Goal: Task Accomplishment & Management: Use online tool/utility

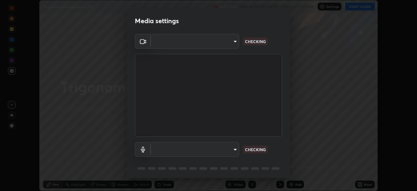
scroll to position [191, 417]
type input "9d859b0dc9df3993e45d71748640ef8916b2c21d6ac1b4416f64a69378af508e"
click at [234, 149] on body "Erase all Trigonometric Equations_09 Recording WAS SCHEDULED TO START AT 7:00 P…" at bounding box center [208, 95] width 417 height 191
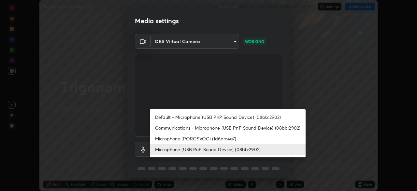
click at [229, 150] on li "Microphone (USB PnP Sound Device) (08bb:2902)" at bounding box center [228, 149] width 156 height 11
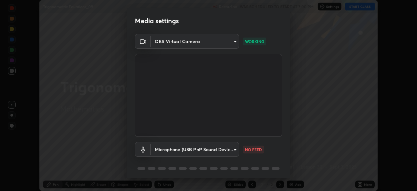
click at [236, 151] on body "Erase all Trigonometric Equations_09 Recording WAS SCHEDULED TO START AT 7:00 P…" at bounding box center [208, 95] width 417 height 191
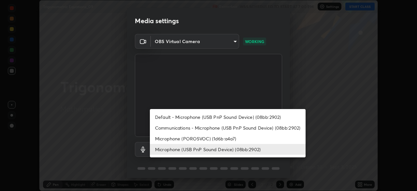
click at [232, 116] on li "Default - Microphone (USB PnP Sound Device) (08bb:2902)" at bounding box center [228, 117] width 156 height 11
type input "default"
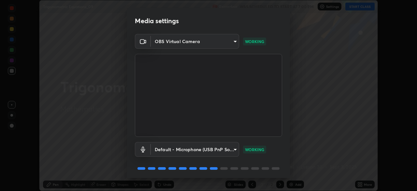
scroll to position [23, 0]
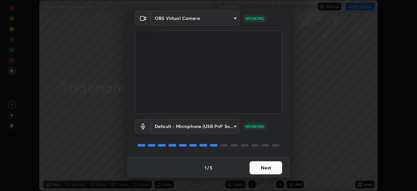
click at [264, 170] on button "Next" at bounding box center [266, 167] width 33 height 13
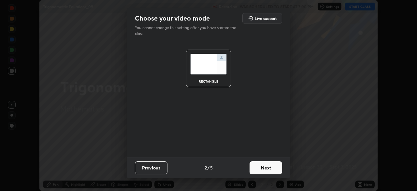
click at [262, 174] on button "Next" at bounding box center [266, 167] width 33 height 13
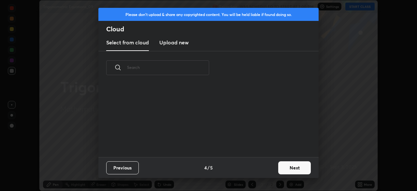
click at [294, 169] on button "Next" at bounding box center [295, 167] width 33 height 13
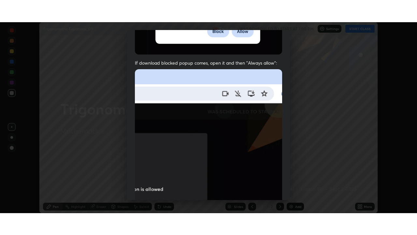
scroll to position [156, 0]
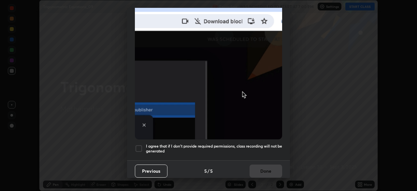
click at [141, 145] on div at bounding box center [139, 148] width 8 height 8
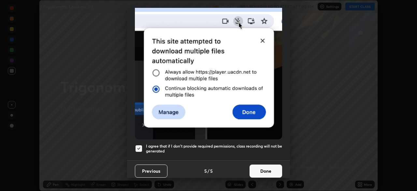
click at [274, 166] on button "Done" at bounding box center [266, 170] width 33 height 13
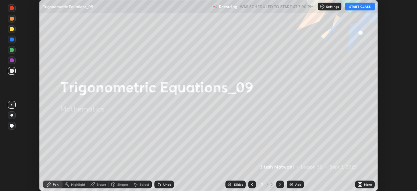
click at [365, 9] on button "START CLASS" at bounding box center [360, 7] width 29 height 8
click at [366, 183] on div "More" at bounding box center [368, 184] width 8 height 3
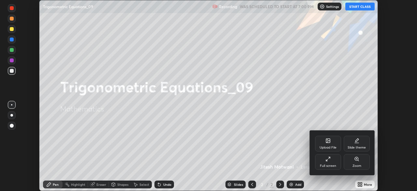
click at [329, 162] on div "Full screen" at bounding box center [328, 162] width 26 height 16
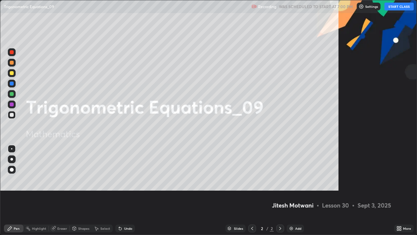
scroll to position [235, 417]
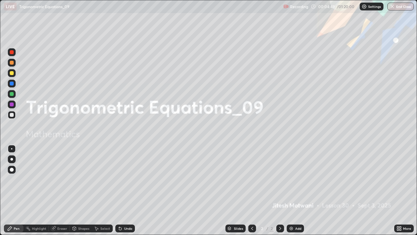
click at [296, 190] on div "Add" at bounding box center [299, 228] width 6 height 3
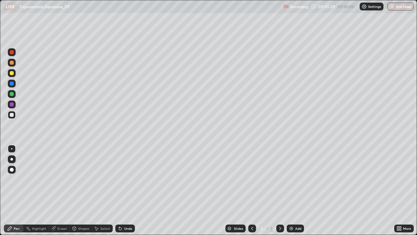
click at [13, 72] on div at bounding box center [12, 73] width 4 height 4
click at [14, 115] on div at bounding box center [12, 115] width 8 height 8
click at [12, 73] on div at bounding box center [12, 73] width 4 height 4
click at [122, 190] on div "Undo" at bounding box center [125, 228] width 20 height 8
click at [8, 113] on div at bounding box center [12, 115] width 8 height 8
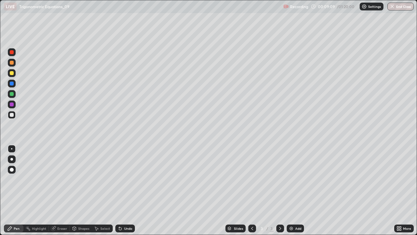
click at [10, 84] on div at bounding box center [12, 84] width 4 height 4
click at [15, 114] on div at bounding box center [12, 115] width 8 height 8
click at [14, 83] on div at bounding box center [12, 84] width 8 height 8
click at [11, 115] on div at bounding box center [12, 115] width 4 height 4
click at [12, 93] on div at bounding box center [12, 94] width 4 height 4
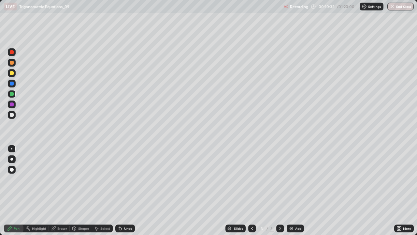
click at [292, 190] on img at bounding box center [291, 228] width 5 height 5
click at [12, 76] on div at bounding box center [12, 73] width 8 height 8
click at [11, 73] on div at bounding box center [12, 73] width 4 height 4
click at [10, 118] on div at bounding box center [12, 115] width 8 height 8
click at [10, 74] on div at bounding box center [12, 73] width 4 height 4
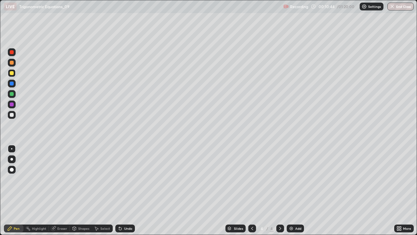
click at [14, 112] on div at bounding box center [12, 115] width 8 height 8
click at [10, 93] on div at bounding box center [12, 94] width 4 height 4
click at [11, 118] on div at bounding box center [12, 115] width 8 height 8
click at [13, 116] on div at bounding box center [12, 115] width 4 height 4
click at [128, 190] on div "Undo" at bounding box center [128, 228] width 8 height 3
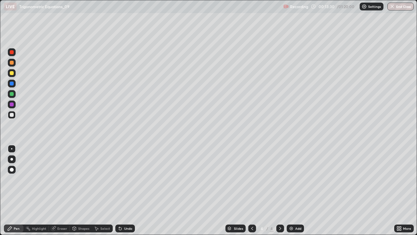
click at [127, 190] on div "Undo" at bounding box center [125, 228] width 20 height 8
click at [11, 93] on div at bounding box center [12, 94] width 4 height 4
click at [129, 190] on div "Undo" at bounding box center [128, 228] width 8 height 3
click at [126, 190] on div "Undo" at bounding box center [128, 228] width 8 height 3
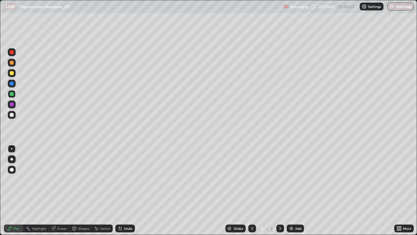
click at [129, 190] on div "Undo" at bounding box center [128, 228] width 8 height 3
click at [128, 190] on div "Undo" at bounding box center [128, 228] width 8 height 3
click at [126, 190] on div "Undo" at bounding box center [128, 228] width 8 height 3
click at [124, 190] on div "Undo" at bounding box center [128, 228] width 8 height 3
click at [127, 190] on div "Undo" at bounding box center [128, 228] width 8 height 3
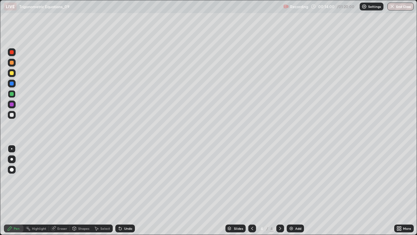
click at [126, 190] on div "Undo" at bounding box center [128, 228] width 8 height 3
click at [10, 114] on div at bounding box center [12, 115] width 4 height 4
click at [127, 190] on div "Undo" at bounding box center [128, 228] width 8 height 3
click at [125, 190] on div "Undo" at bounding box center [128, 228] width 8 height 3
click at [127, 190] on div "Undo" at bounding box center [128, 228] width 8 height 3
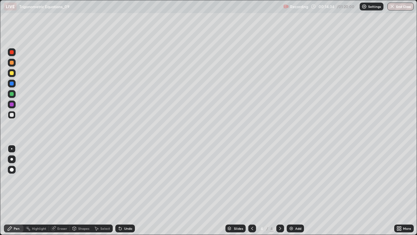
click at [126, 190] on div "Undo" at bounding box center [128, 228] width 8 height 3
click at [132, 190] on div "Undo" at bounding box center [125, 228] width 20 height 8
click at [130, 190] on div "Undo" at bounding box center [128, 228] width 8 height 3
click at [10, 84] on div at bounding box center [12, 84] width 4 height 4
click at [299, 190] on div "Add" at bounding box center [295, 228] width 17 height 8
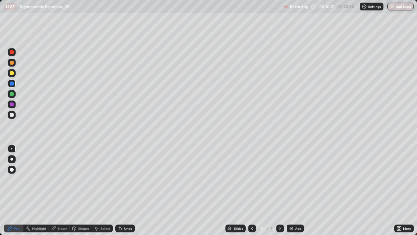
click at [13, 72] on div at bounding box center [12, 73] width 4 height 4
click at [249, 190] on div at bounding box center [253, 228] width 8 height 8
click at [280, 190] on icon at bounding box center [281, 228] width 2 height 3
click at [12, 84] on div at bounding box center [12, 84] width 4 height 4
click at [11, 96] on div at bounding box center [12, 94] width 4 height 4
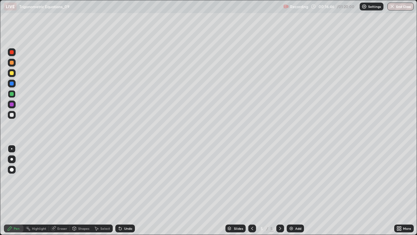
click at [13, 114] on div at bounding box center [12, 115] width 4 height 4
click at [11, 95] on div at bounding box center [12, 94] width 4 height 4
click at [297, 190] on div "Add" at bounding box center [299, 228] width 6 height 3
click at [12, 75] on div at bounding box center [12, 73] width 8 height 8
click at [11, 114] on div at bounding box center [12, 115] width 4 height 4
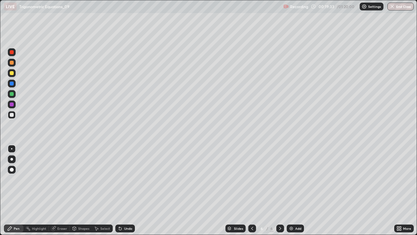
click at [11, 74] on div at bounding box center [12, 73] width 4 height 4
click at [12, 94] on div at bounding box center [12, 94] width 4 height 4
click at [124, 190] on div "Undo" at bounding box center [125, 228] width 20 height 8
click at [124, 190] on div "Undo" at bounding box center [128, 228] width 8 height 3
click at [125, 190] on div "Undo" at bounding box center [128, 228] width 8 height 3
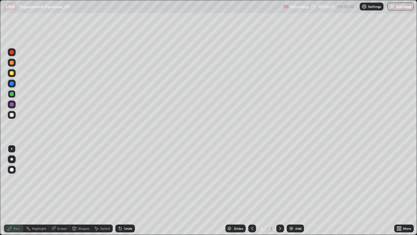
click at [125, 190] on div "Undo" at bounding box center [128, 228] width 8 height 3
click at [60, 190] on div "Eraser" at bounding box center [59, 228] width 21 height 8
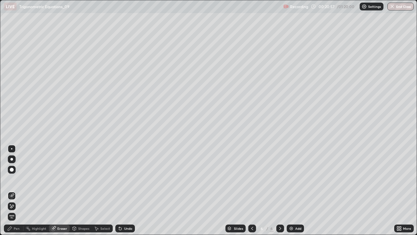
click at [21, 190] on div "Pen" at bounding box center [14, 228] width 20 height 8
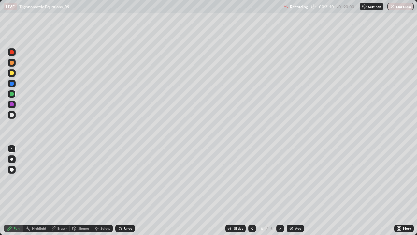
click at [13, 116] on div at bounding box center [12, 115] width 4 height 4
click at [129, 190] on div "Undo" at bounding box center [128, 228] width 8 height 3
click at [130, 190] on div "Undo" at bounding box center [128, 228] width 8 height 3
click at [133, 190] on div "Undo" at bounding box center [125, 228] width 20 height 8
click at [134, 190] on div "Undo" at bounding box center [125, 228] width 20 height 8
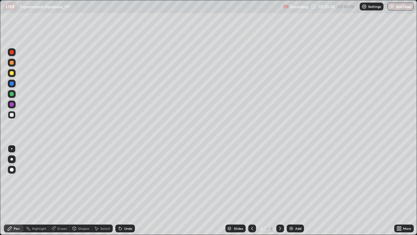
click at [10, 73] on div at bounding box center [12, 73] width 4 height 4
click at [12, 73] on div at bounding box center [12, 73] width 4 height 4
click at [120, 190] on icon at bounding box center [120, 228] width 3 height 3
click at [122, 190] on icon at bounding box center [120, 228] width 5 height 5
click at [124, 190] on div "Undo" at bounding box center [128, 228] width 8 height 3
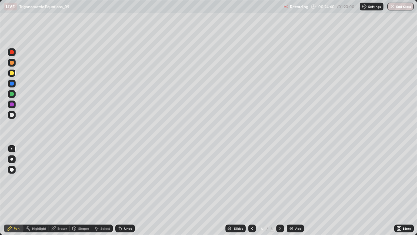
click at [123, 190] on div "Undo" at bounding box center [125, 228] width 20 height 8
click at [124, 190] on div "Undo" at bounding box center [128, 228] width 8 height 3
click at [8, 117] on div at bounding box center [12, 115] width 8 height 8
click at [63, 190] on div "Eraser" at bounding box center [62, 228] width 10 height 3
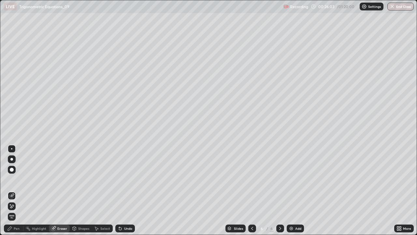
click at [16, 190] on div "Pen" at bounding box center [17, 228] width 6 height 3
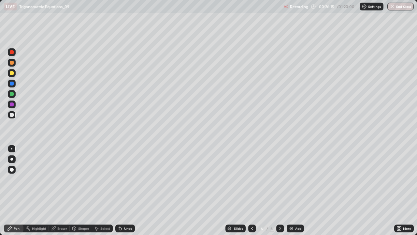
click at [58, 190] on div "Eraser" at bounding box center [62, 228] width 10 height 3
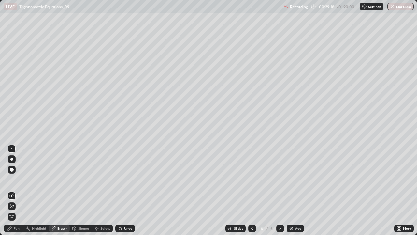
click at [16, 190] on div "Pen" at bounding box center [17, 228] width 6 height 3
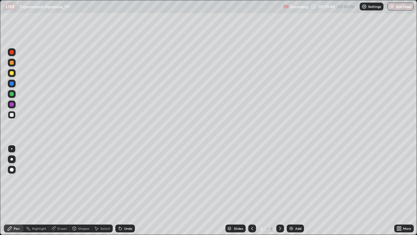
click at [301, 190] on div "Add" at bounding box center [295, 228] width 17 height 8
click at [13, 72] on div at bounding box center [12, 73] width 4 height 4
click at [12, 115] on div at bounding box center [12, 115] width 4 height 4
click at [128, 190] on div "Undo" at bounding box center [128, 228] width 8 height 3
click at [13, 74] on div at bounding box center [12, 73] width 4 height 4
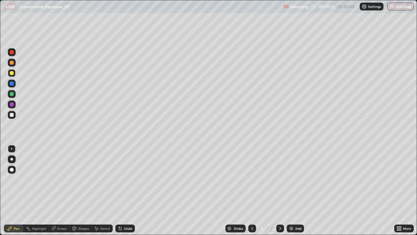
click at [14, 113] on div at bounding box center [12, 115] width 8 height 8
click at [122, 190] on div "Undo" at bounding box center [125, 228] width 20 height 8
click at [119, 190] on icon at bounding box center [120, 228] width 5 height 5
click at [118, 190] on icon at bounding box center [120, 228] width 5 height 5
click at [120, 190] on icon at bounding box center [120, 228] width 5 height 5
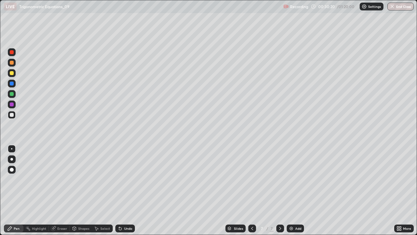
click at [119, 190] on icon at bounding box center [120, 228] width 5 height 5
click at [15, 115] on div at bounding box center [12, 115] width 8 height 8
click at [126, 190] on div "Undo" at bounding box center [125, 228] width 20 height 8
click at [303, 190] on div "Add" at bounding box center [295, 228] width 17 height 8
click at [10, 76] on div at bounding box center [12, 73] width 8 height 8
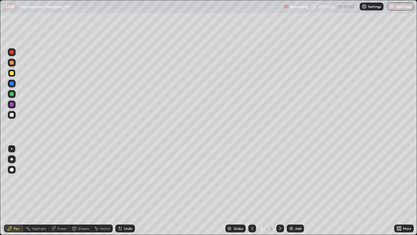
click at [12, 114] on div at bounding box center [12, 115] width 4 height 4
click at [12, 83] on div at bounding box center [12, 84] width 4 height 4
click at [9, 116] on div at bounding box center [12, 115] width 8 height 8
click at [11, 94] on div at bounding box center [12, 94] width 4 height 4
click at [11, 116] on div at bounding box center [12, 115] width 4 height 4
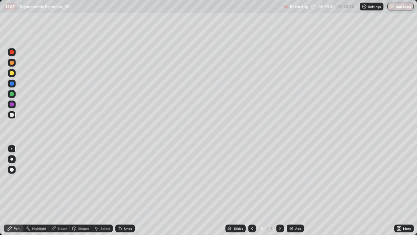
click at [302, 190] on div "Add" at bounding box center [295, 228] width 17 height 8
click at [252, 190] on icon at bounding box center [252, 228] width 5 height 5
click at [108, 190] on div "Select" at bounding box center [105, 228] width 10 height 3
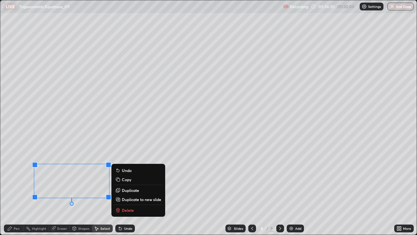
click at [135, 190] on button "Delete" at bounding box center [138, 210] width 49 height 8
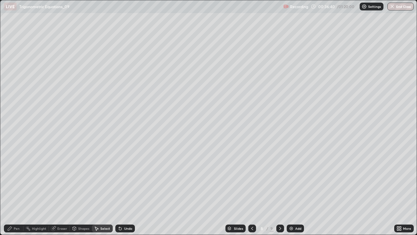
click at [60, 190] on div "Eraser" at bounding box center [62, 228] width 10 height 3
click at [16, 190] on div "Pen" at bounding box center [17, 228] width 6 height 3
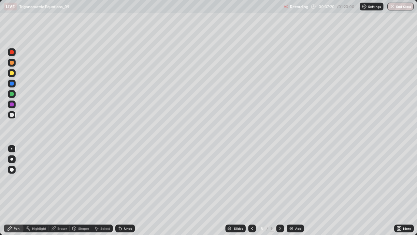
click at [280, 190] on icon at bounding box center [280, 228] width 5 height 5
click at [60, 190] on div "Eraser" at bounding box center [62, 228] width 10 height 3
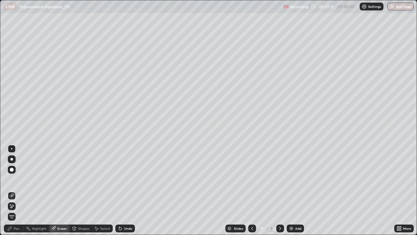
click at [97, 190] on icon at bounding box center [97, 229] width 4 height 4
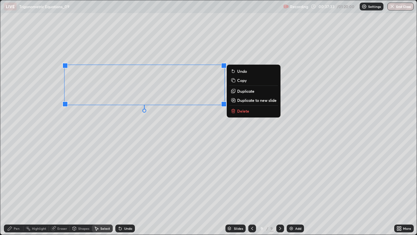
click at [238, 114] on button "Delete" at bounding box center [254, 111] width 49 height 8
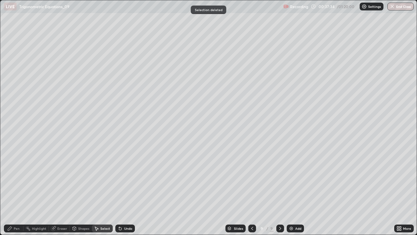
click at [11, 190] on icon at bounding box center [9, 228] width 5 height 5
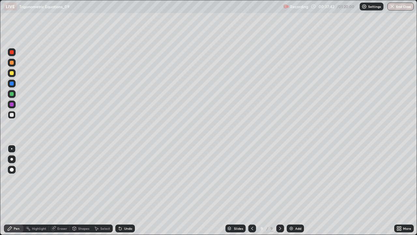
click at [249, 190] on div at bounding box center [253, 228] width 8 height 8
click at [280, 190] on icon at bounding box center [280, 228] width 5 height 5
click at [130, 190] on div "Undo" at bounding box center [128, 228] width 8 height 3
click at [292, 190] on div "Add" at bounding box center [295, 228] width 17 height 8
click at [13, 74] on div at bounding box center [12, 73] width 8 height 8
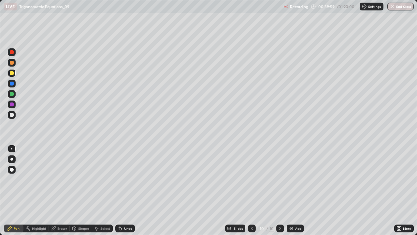
click at [13, 112] on div at bounding box center [12, 115] width 8 height 8
click at [125, 190] on div "Undo" at bounding box center [125, 228] width 20 height 8
click at [122, 190] on div "Undo" at bounding box center [125, 228] width 20 height 8
click at [8, 63] on div at bounding box center [12, 63] width 8 height 8
click at [10, 114] on div at bounding box center [12, 115] width 4 height 4
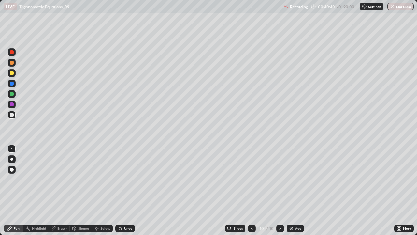
click at [11, 116] on div at bounding box center [12, 115] width 4 height 4
click at [8, 64] on div at bounding box center [12, 63] width 8 height 8
click at [11, 114] on div at bounding box center [12, 115] width 4 height 4
click at [60, 190] on div "Eraser" at bounding box center [62, 228] width 10 height 3
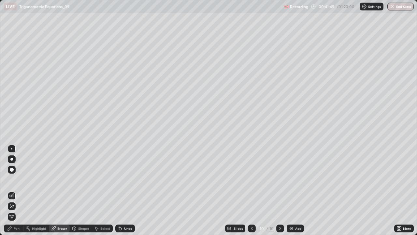
click at [13, 190] on div "Pen" at bounding box center [14, 228] width 20 height 8
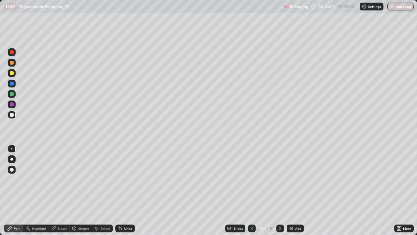
click at [293, 190] on img at bounding box center [291, 228] width 5 height 5
click at [12, 73] on div at bounding box center [12, 73] width 4 height 4
click at [11, 76] on div at bounding box center [12, 73] width 8 height 8
click at [14, 114] on div at bounding box center [12, 115] width 8 height 8
click at [130, 190] on div "Undo" at bounding box center [125, 228] width 20 height 8
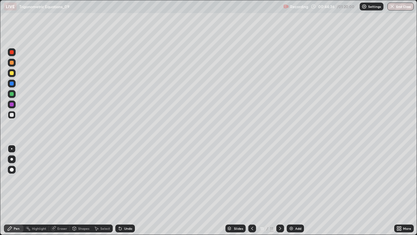
click at [12, 62] on div at bounding box center [12, 63] width 4 height 4
click at [293, 190] on img at bounding box center [291, 228] width 5 height 5
click at [12, 73] on div at bounding box center [12, 73] width 4 height 4
click at [13, 114] on div at bounding box center [12, 115] width 4 height 4
click at [123, 190] on div "Undo" at bounding box center [125, 228] width 20 height 8
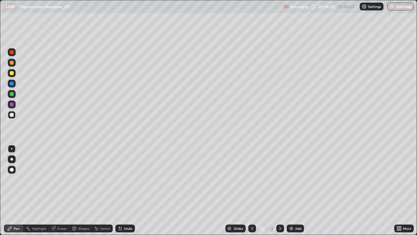
click at [125, 190] on div "Undo" at bounding box center [124, 228] width 22 height 13
click at [132, 190] on div "Undo" at bounding box center [125, 228] width 20 height 8
click at [130, 190] on div "Undo" at bounding box center [128, 228] width 8 height 3
click at [129, 190] on div "Undo" at bounding box center [128, 228] width 8 height 3
click at [126, 190] on div "Undo" at bounding box center [128, 228] width 8 height 3
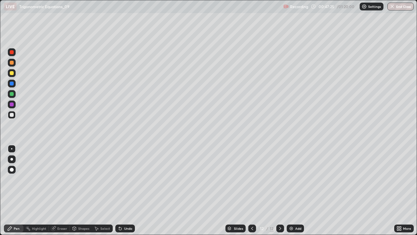
click at [129, 190] on div "Undo" at bounding box center [125, 228] width 20 height 8
click at [12, 91] on div at bounding box center [12, 94] width 8 height 8
click at [302, 190] on div "Add" at bounding box center [295, 228] width 17 height 8
click at [125, 190] on div "Undo" at bounding box center [128, 228] width 8 height 3
click at [123, 190] on div "Undo" at bounding box center [125, 228] width 20 height 8
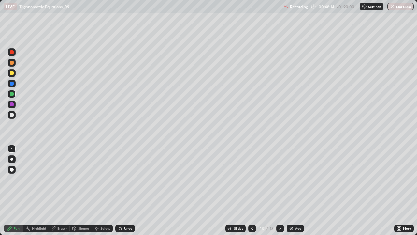
click at [123, 190] on div "Undo" at bounding box center [125, 228] width 20 height 8
click at [252, 190] on icon at bounding box center [252, 228] width 5 height 5
click at [283, 190] on div at bounding box center [281, 228] width 8 height 8
click at [301, 190] on div "Add" at bounding box center [295, 228] width 17 height 8
click at [12, 73] on div at bounding box center [12, 73] width 4 height 4
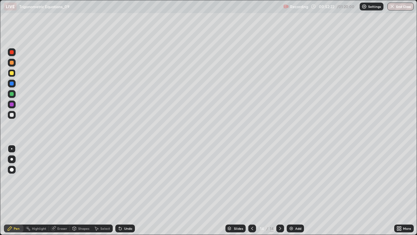
click at [10, 114] on div at bounding box center [12, 115] width 4 height 4
click at [126, 190] on div "Undo" at bounding box center [125, 228] width 20 height 8
click at [119, 190] on icon at bounding box center [120, 228] width 3 height 3
click at [59, 190] on div "Eraser" at bounding box center [62, 228] width 10 height 3
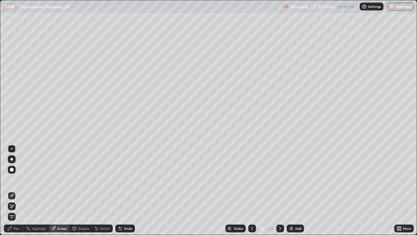
click at [15, 190] on div "Pen" at bounding box center [14, 228] width 20 height 8
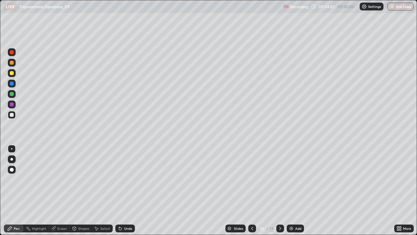
click at [11, 82] on div at bounding box center [12, 84] width 4 height 4
click at [12, 116] on div at bounding box center [12, 115] width 4 height 4
click at [296, 190] on div "Add" at bounding box center [299, 228] width 6 height 3
click at [11, 74] on div at bounding box center [12, 73] width 4 height 4
click at [13, 116] on div at bounding box center [12, 115] width 4 height 4
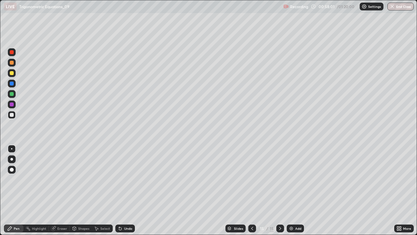
click at [61, 190] on div "Eraser" at bounding box center [62, 228] width 10 height 3
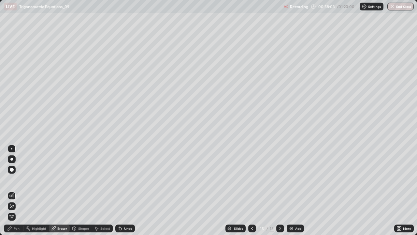
click at [16, 190] on div "Pen" at bounding box center [17, 228] width 6 height 3
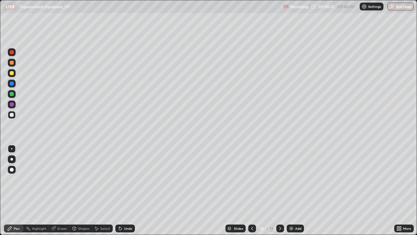
click at [13, 82] on div at bounding box center [12, 84] width 4 height 4
click at [119, 190] on icon at bounding box center [119, 227] width 1 height 1
click at [10, 92] on div at bounding box center [12, 94] width 4 height 4
click at [12, 80] on div at bounding box center [12, 84] width 8 height 8
click at [127, 190] on div "Undo" at bounding box center [128, 228] width 8 height 3
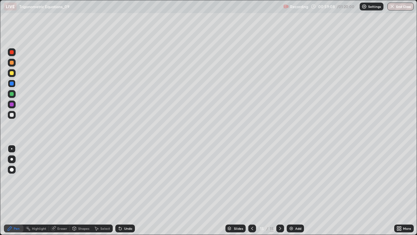
click at [12, 94] on div at bounding box center [12, 94] width 4 height 4
click at [12, 63] on div at bounding box center [12, 63] width 4 height 4
click at [121, 190] on icon at bounding box center [120, 228] width 5 height 5
click at [12, 72] on div at bounding box center [12, 73] width 4 height 4
click at [12, 83] on div at bounding box center [12, 84] width 4 height 4
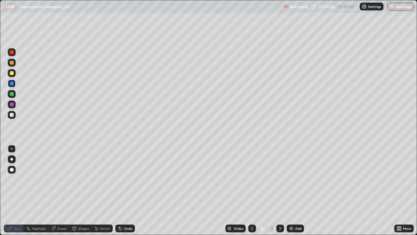
click at [12, 63] on div at bounding box center [12, 63] width 4 height 4
click at [10, 52] on div at bounding box center [12, 52] width 4 height 4
click at [14, 104] on div at bounding box center [12, 104] width 8 height 8
click at [11, 93] on div at bounding box center [12, 94] width 4 height 4
click at [12, 73] on div at bounding box center [12, 73] width 4 height 4
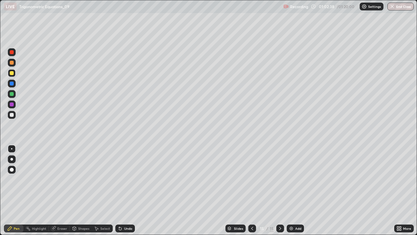
click at [11, 53] on div at bounding box center [12, 52] width 4 height 4
click at [11, 95] on div at bounding box center [12, 94] width 4 height 4
click at [12, 53] on div at bounding box center [12, 52] width 4 height 4
click at [294, 190] on div "Add" at bounding box center [295, 228] width 17 height 8
click at [13, 72] on div at bounding box center [12, 73] width 4 height 4
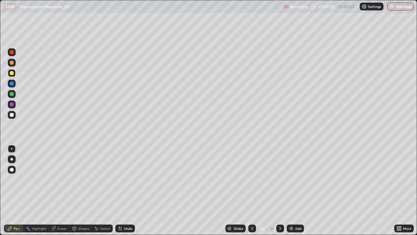
click at [126, 190] on div "Undo" at bounding box center [125, 228] width 20 height 8
click at [124, 190] on div "Undo" at bounding box center [128, 228] width 8 height 3
click at [125, 190] on div "Undo" at bounding box center [125, 228] width 20 height 8
click at [12, 93] on div at bounding box center [12, 94] width 4 height 4
click at [12, 73] on div at bounding box center [12, 73] width 4 height 4
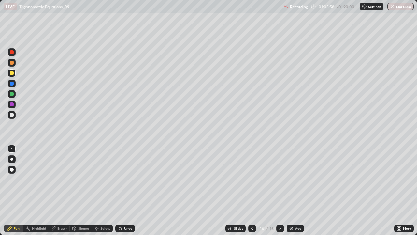
click at [12, 115] on div at bounding box center [12, 115] width 4 height 4
click at [12, 83] on div at bounding box center [12, 84] width 4 height 4
click at [10, 114] on div at bounding box center [12, 115] width 4 height 4
click at [302, 190] on div "Add" at bounding box center [295, 228] width 17 height 8
click at [13, 72] on div at bounding box center [12, 73] width 4 height 4
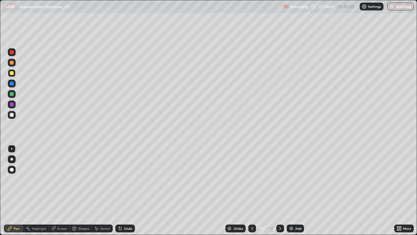
click at [12, 114] on div at bounding box center [12, 115] width 4 height 4
click at [126, 190] on div "Undo" at bounding box center [128, 228] width 8 height 3
click at [125, 190] on div "Undo" at bounding box center [128, 228] width 8 height 3
click at [124, 190] on div "Undo" at bounding box center [128, 228] width 8 height 3
click at [119, 190] on icon at bounding box center [120, 228] width 3 height 3
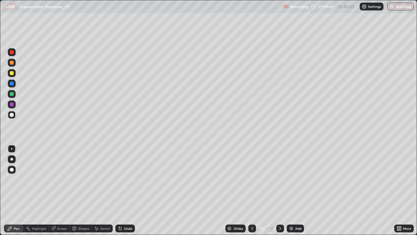
click at [126, 190] on div "Undo" at bounding box center [125, 228] width 20 height 8
click at [66, 190] on div "Eraser" at bounding box center [62, 228] width 10 height 3
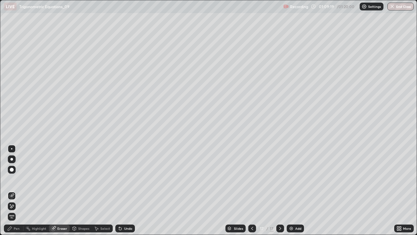
click at [17, 190] on div "Pen" at bounding box center [17, 228] width 6 height 3
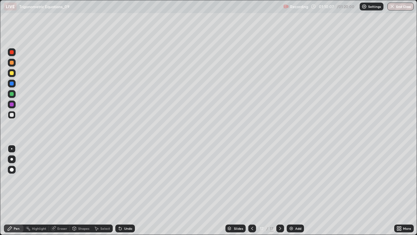
click at [301, 190] on div "Add" at bounding box center [299, 228] width 6 height 3
click at [15, 73] on div at bounding box center [12, 73] width 8 height 8
click at [12, 116] on div at bounding box center [12, 115] width 4 height 4
click at [128, 190] on div "Undo" at bounding box center [128, 228] width 8 height 3
click at [14, 114] on div at bounding box center [12, 115] width 8 height 8
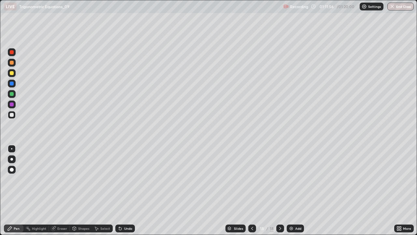
click at [12, 81] on div at bounding box center [12, 84] width 8 height 8
click at [13, 116] on div at bounding box center [12, 115] width 4 height 4
click at [132, 190] on div "Undo" at bounding box center [125, 228] width 20 height 8
click at [127, 190] on div "Undo" at bounding box center [128, 228] width 8 height 3
click at [11, 75] on div at bounding box center [12, 73] width 8 height 8
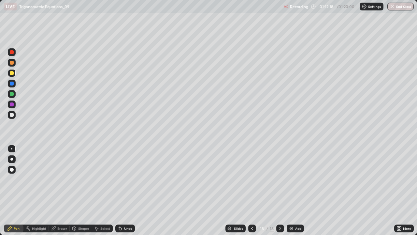
click at [10, 113] on div at bounding box center [12, 115] width 8 height 8
click at [125, 190] on div "Undo" at bounding box center [125, 228] width 20 height 8
click at [123, 190] on div "Undo" at bounding box center [125, 228] width 20 height 8
click at [124, 190] on div "Undo" at bounding box center [125, 228] width 20 height 8
click at [125, 190] on div "Undo" at bounding box center [128, 228] width 8 height 3
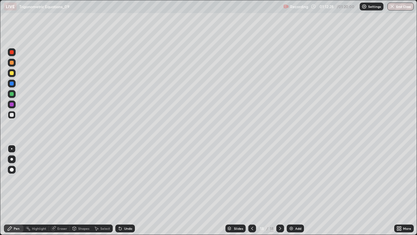
click at [82, 190] on div "Shapes" at bounding box center [83, 228] width 11 height 3
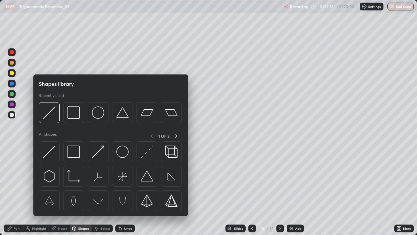
click at [66, 190] on div "Eraser" at bounding box center [62, 228] width 10 height 3
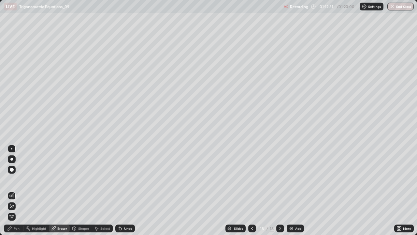
click at [13, 190] on div "Pen" at bounding box center [14, 228] width 20 height 8
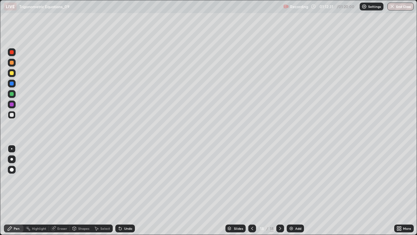
click at [12, 82] on div at bounding box center [12, 84] width 4 height 4
click at [11, 114] on div at bounding box center [12, 115] width 4 height 4
click at [11, 72] on div at bounding box center [12, 73] width 4 height 4
click at [9, 114] on div at bounding box center [12, 115] width 8 height 8
click at [122, 190] on div "Undo" at bounding box center [125, 228] width 20 height 8
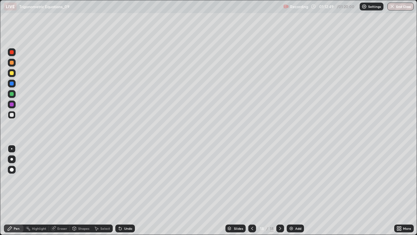
click at [124, 190] on div "Undo" at bounding box center [128, 228] width 8 height 3
click at [406, 5] on button "End Class" at bounding box center [401, 7] width 26 height 8
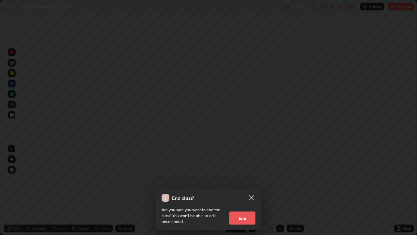
click at [245, 190] on button "End" at bounding box center [243, 217] width 26 height 13
